Goal: Transaction & Acquisition: Purchase product/service

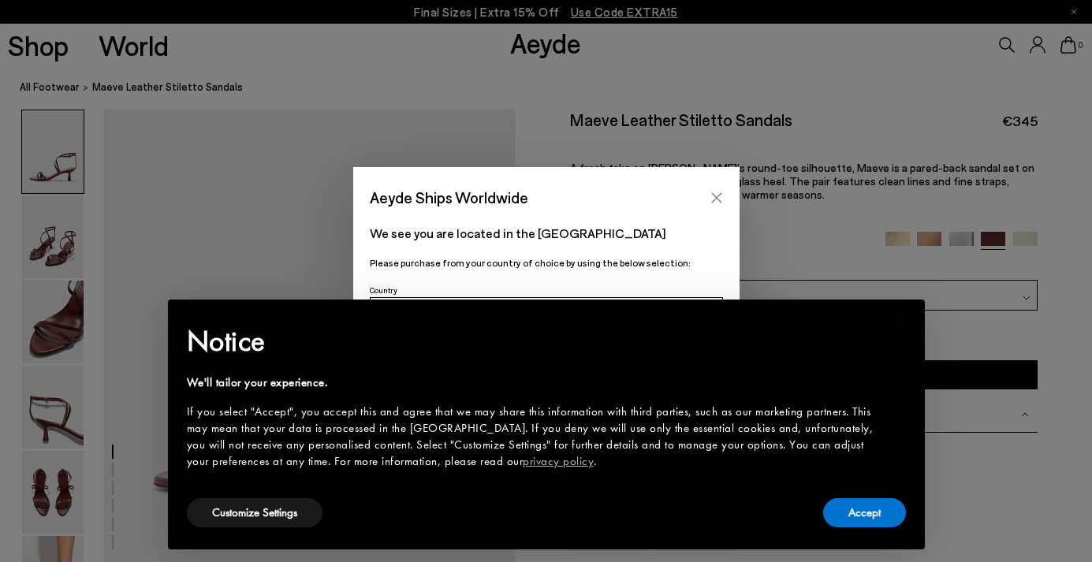
click at [722, 199] on button "Close" at bounding box center [717, 198] width 24 height 24
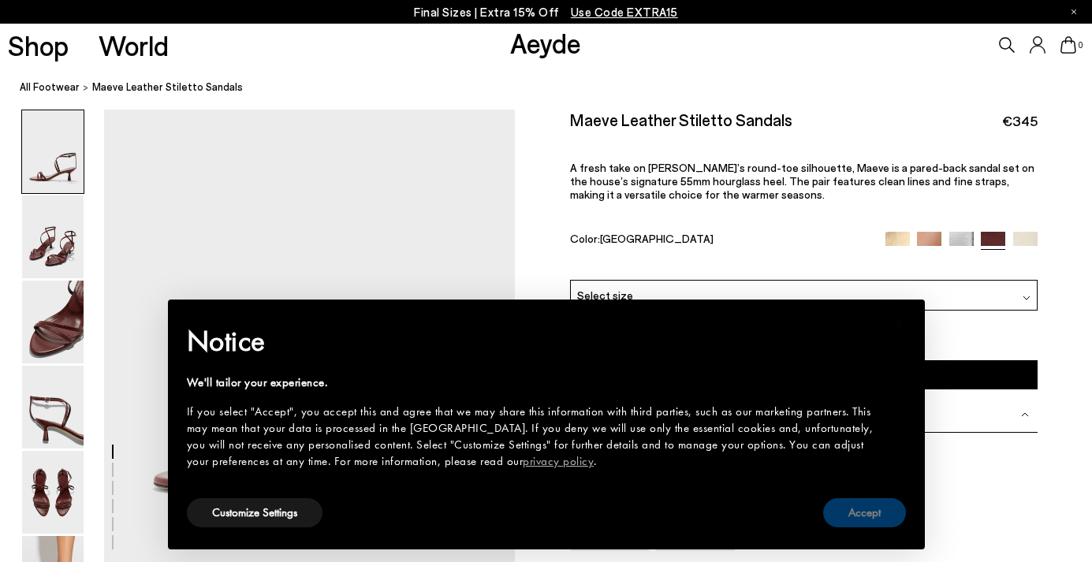
click at [859, 529] on div "Accept" at bounding box center [864, 512] width 83 height 35
click at [856, 516] on button "Accept" at bounding box center [864, 512] width 83 height 29
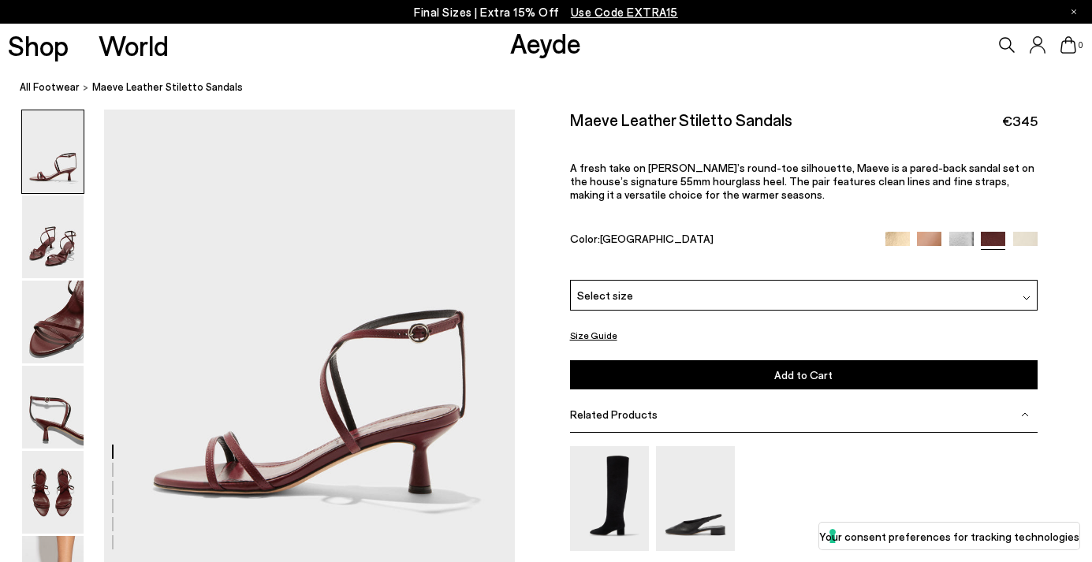
click at [50, 161] on img at bounding box center [53, 151] width 62 height 83
click at [48, 238] on img at bounding box center [53, 237] width 62 height 83
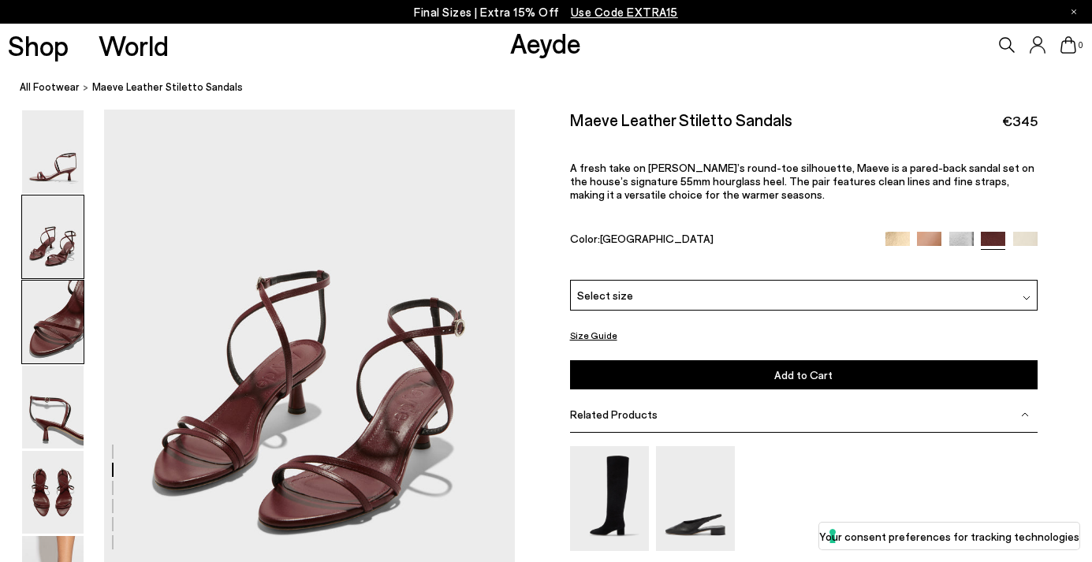
scroll to position [520, 0]
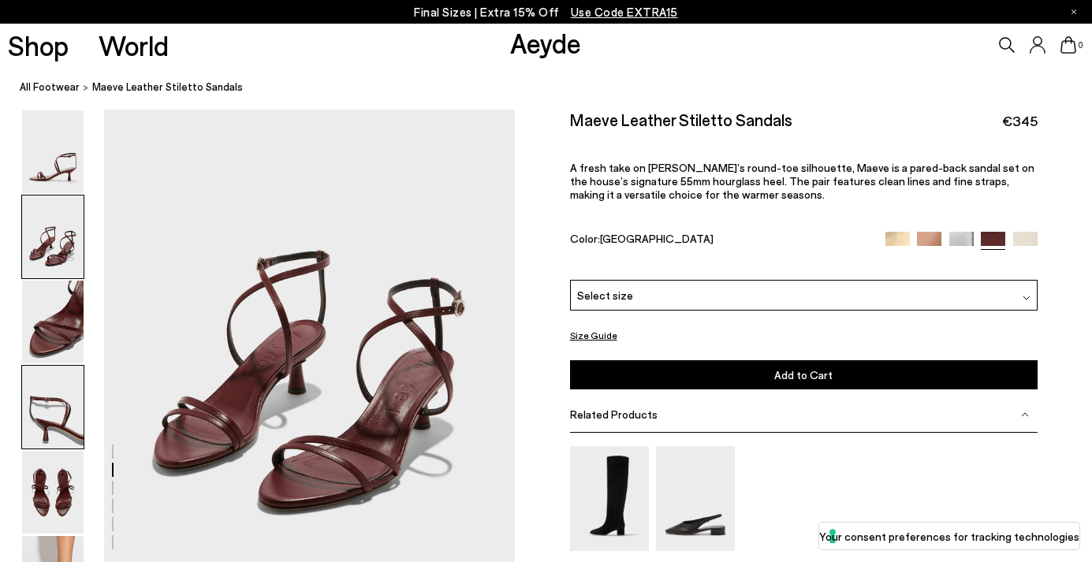
click at [60, 411] on img at bounding box center [53, 407] width 62 height 83
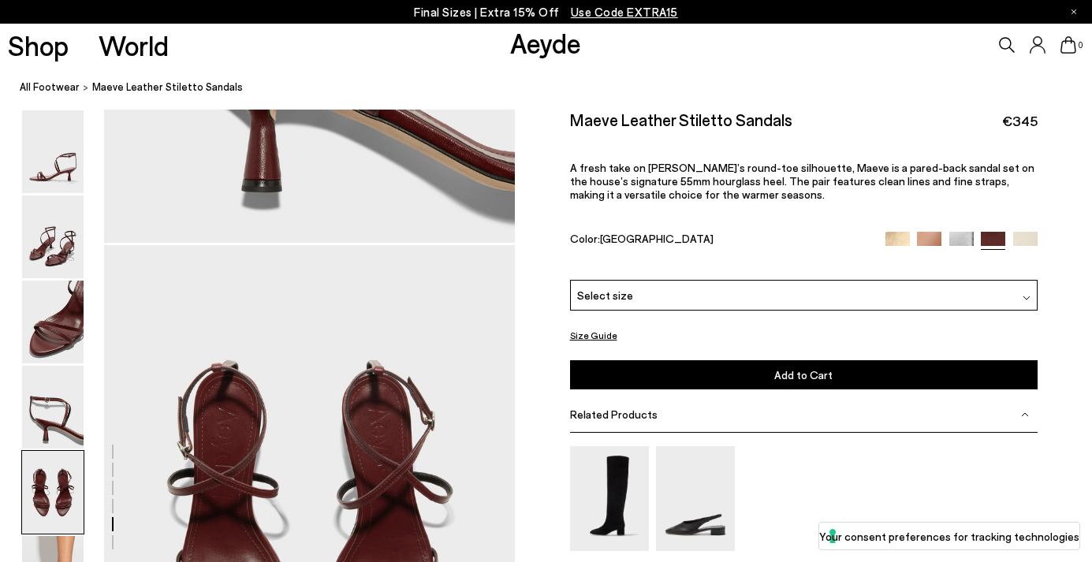
scroll to position [1781, 0]
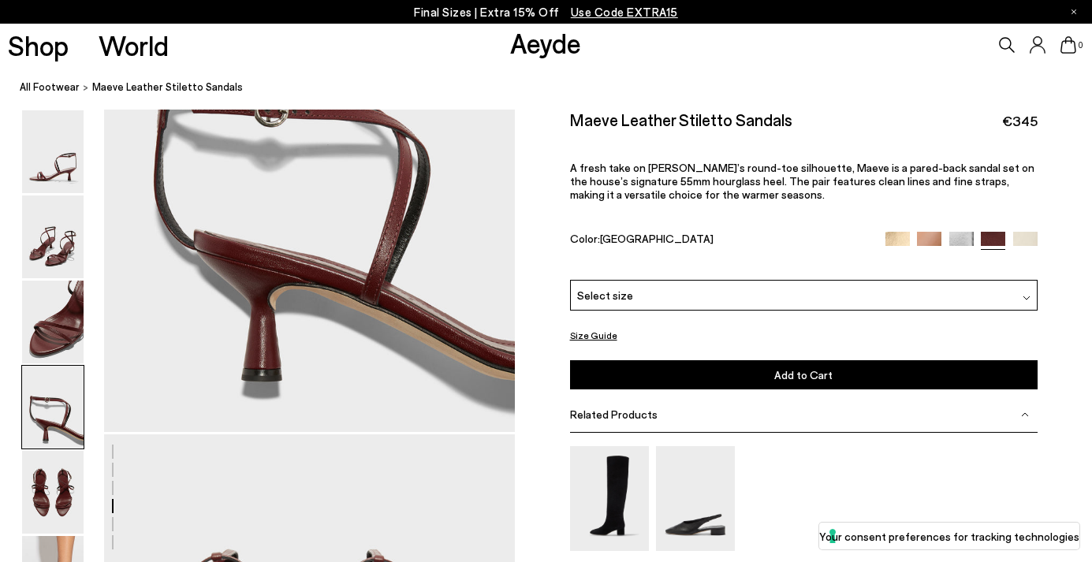
click at [926, 231] on img at bounding box center [929, 243] width 24 height 24
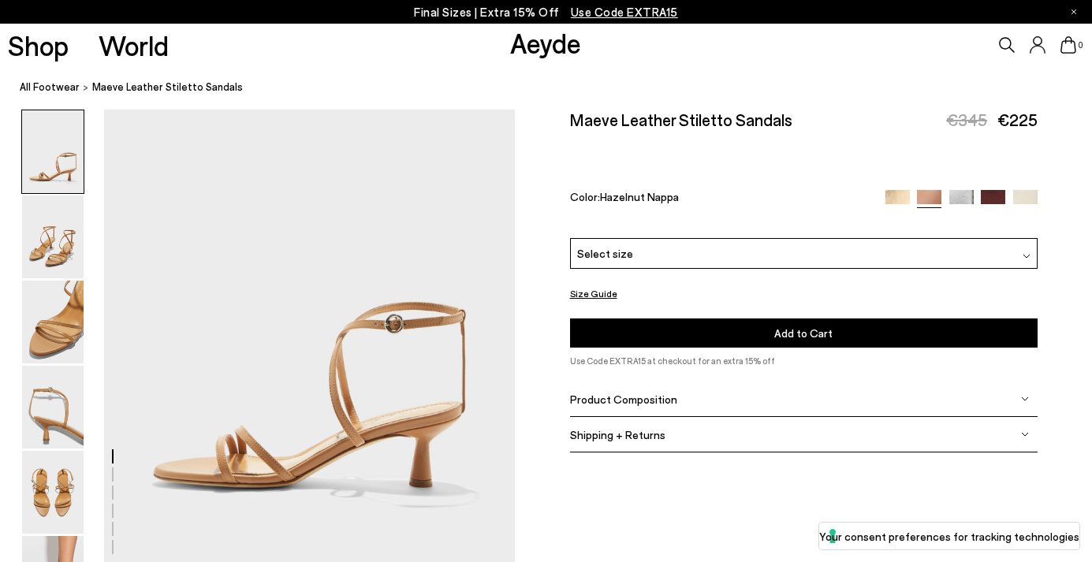
scroll to position [74, 0]
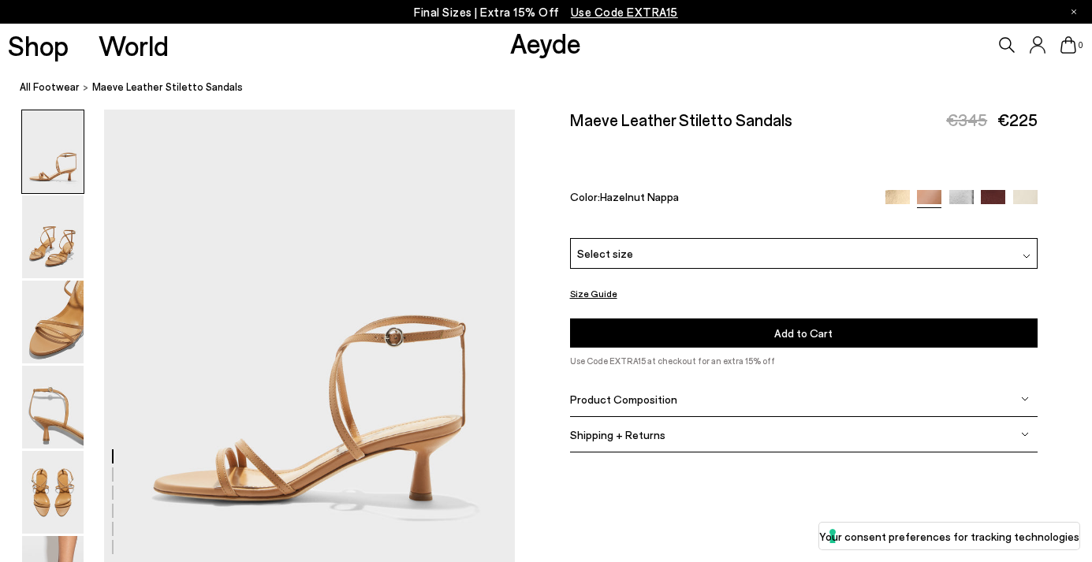
click at [895, 189] on img at bounding box center [897, 201] width 24 height 24
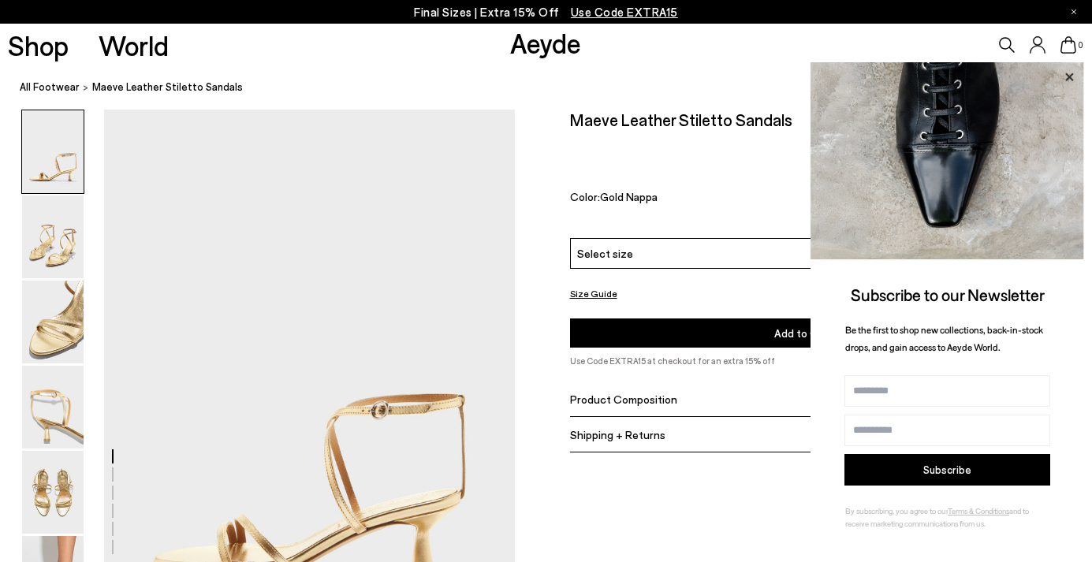
click at [1069, 76] on icon at bounding box center [1069, 77] width 8 height 8
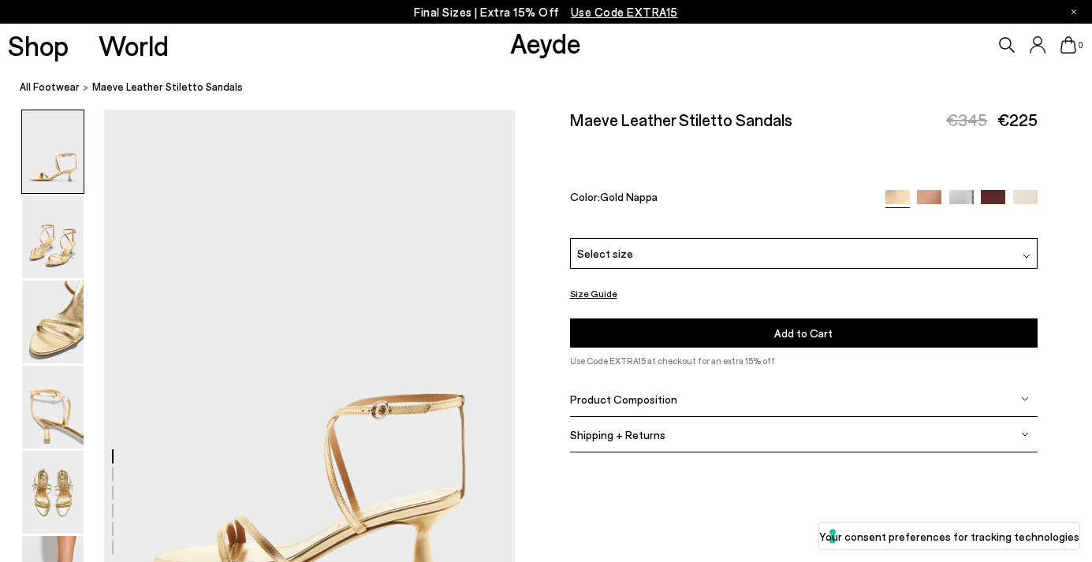
click at [1024, 190] on img at bounding box center [1025, 202] width 24 height 24
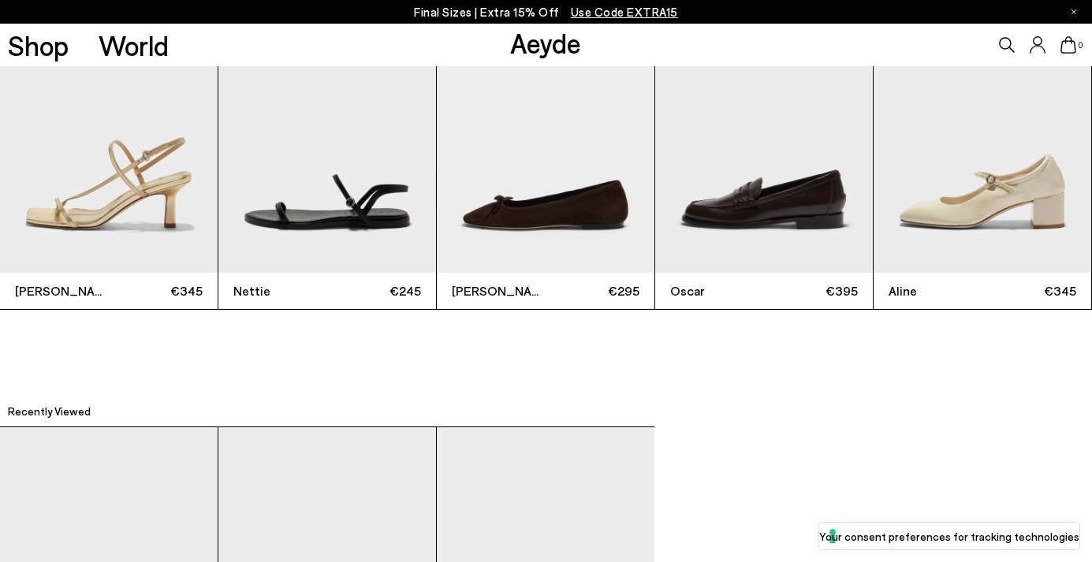
scroll to position [3453, 0]
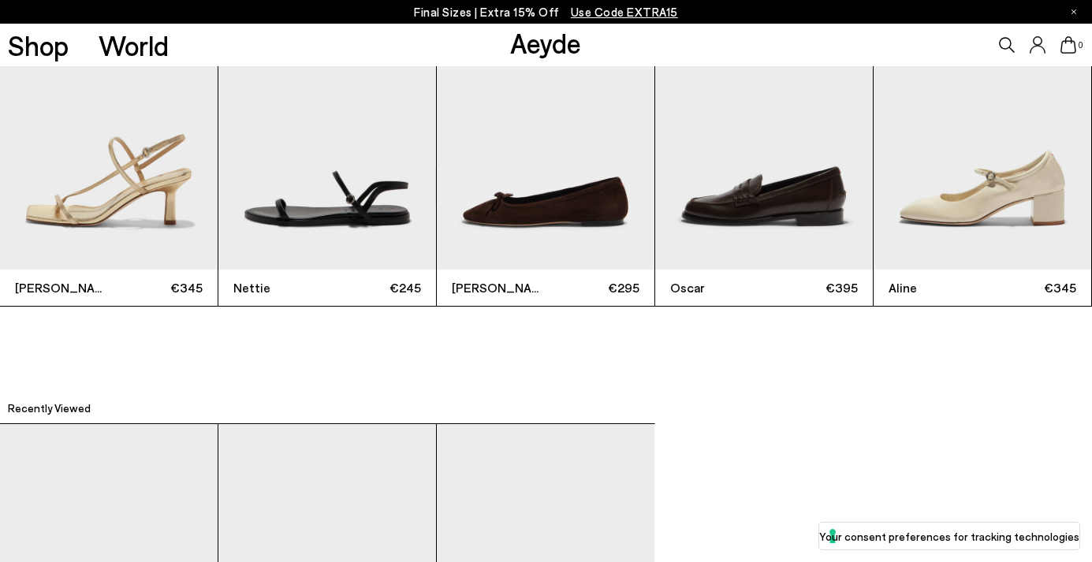
drag, startPoint x: 1097, startPoint y: 17, endPoint x: 1030, endPoint y: 457, distance: 445.8
